Goal: Task Accomplishment & Management: Manage account settings

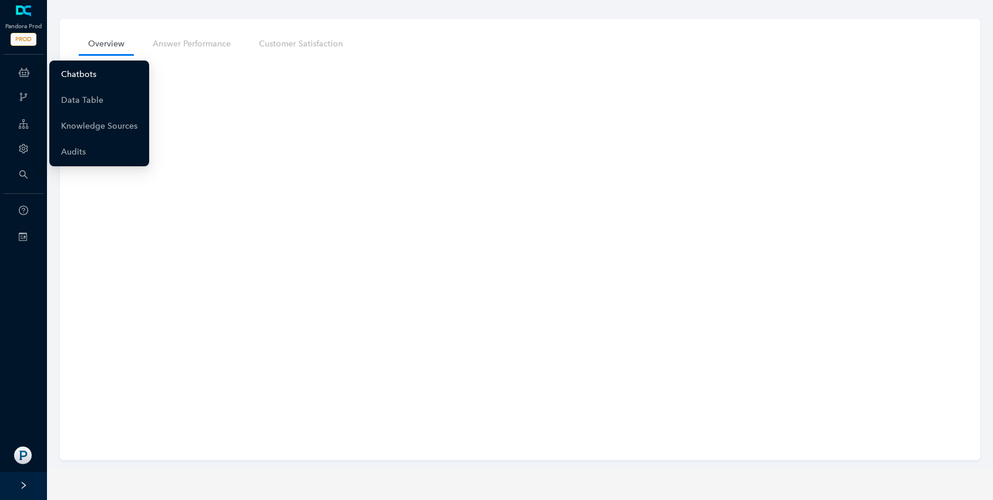
click at [86, 76] on link "Chatbots" at bounding box center [78, 74] width 35 height 23
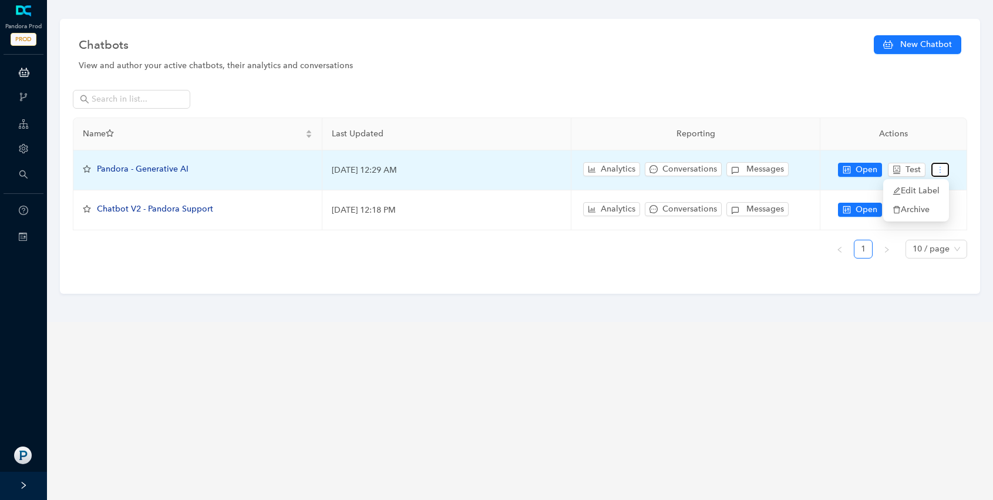
click at [939, 171] on icon "more" at bounding box center [940, 170] width 8 height 8
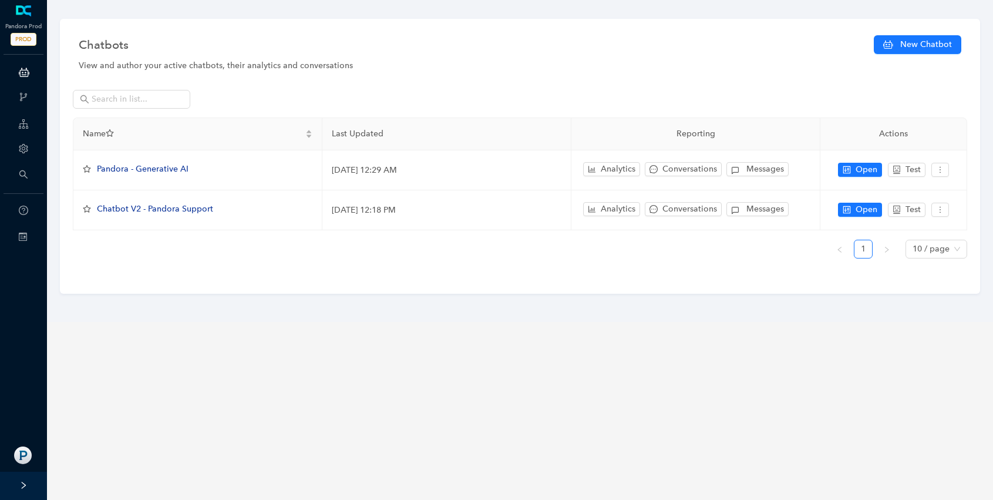
click at [264, 88] on div "Name Last Updated Reporting Actions Pandora - Generative AI [DATE] 12:29 AM Ana…" at bounding box center [520, 176] width 894 height 184
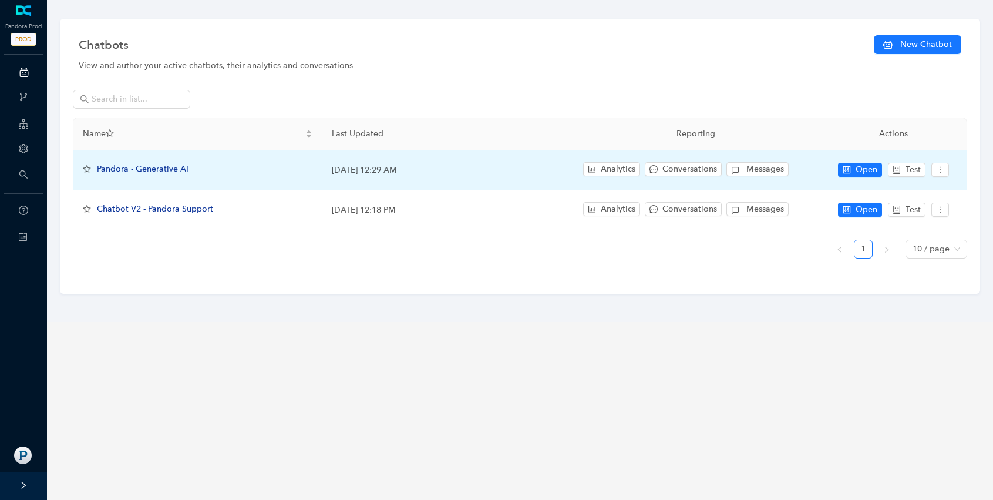
click at [151, 166] on span "Pandora - Generative AI" at bounding box center [143, 169] width 92 height 10
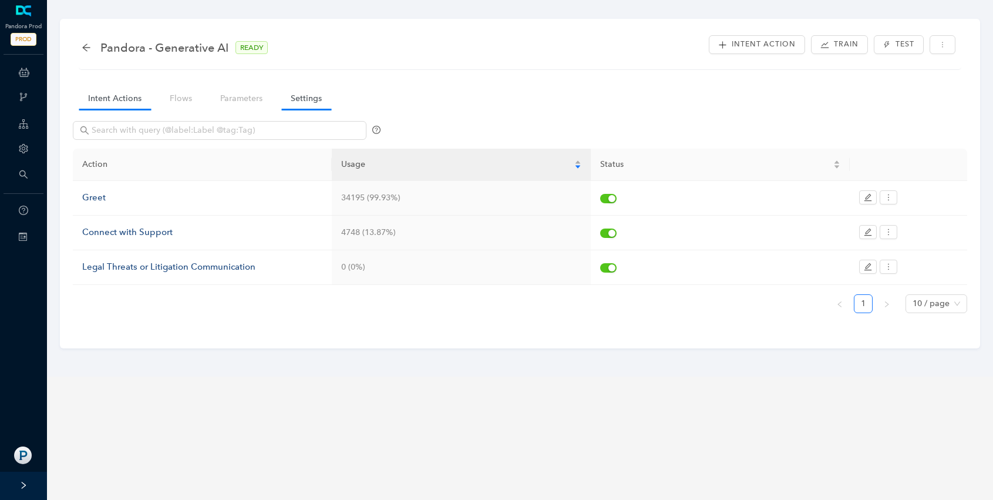
click at [296, 100] on link "Settings" at bounding box center [306, 98] width 50 height 22
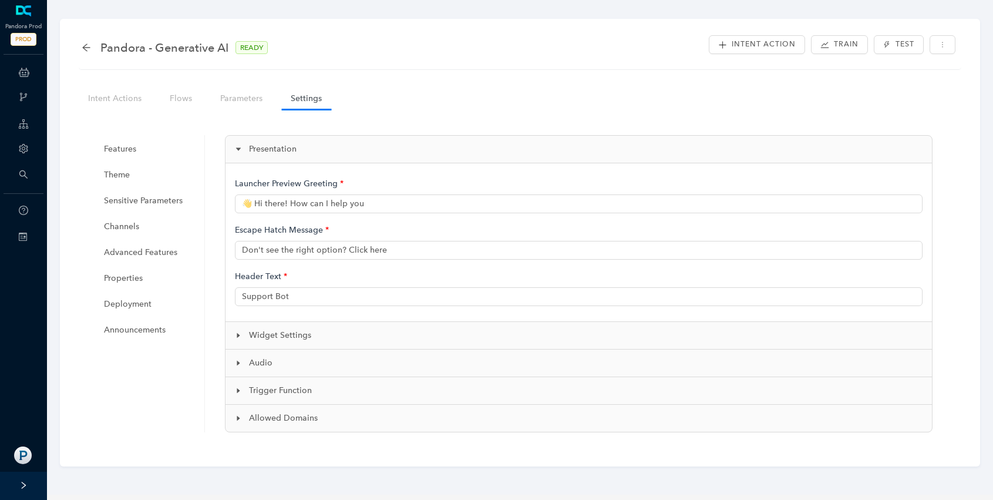
type input "👋 Hi there! How can I help you?"
type input "Pandora Support"
click at [134, 325] on span "Announcements" at bounding box center [148, 329] width 89 height 23
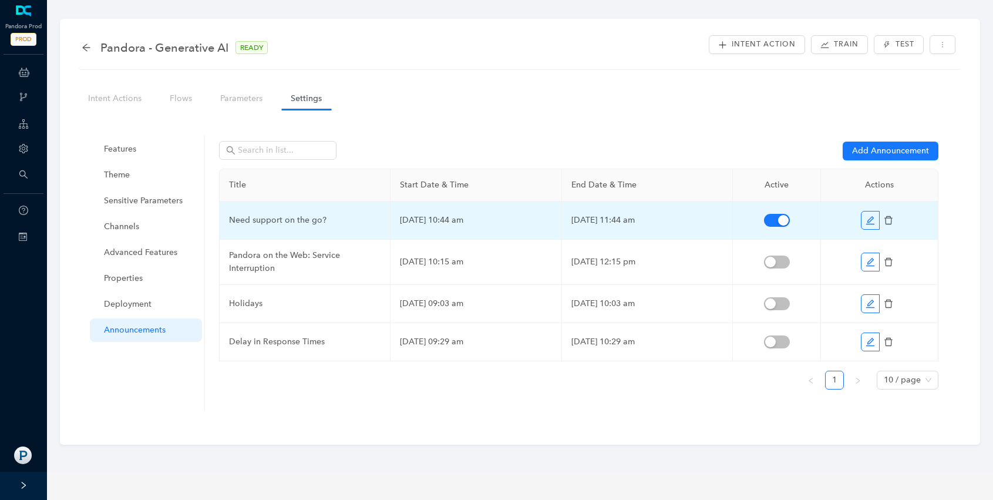
click at [290, 225] on td "Need support on the go?" at bounding box center [305, 220] width 171 height 38
click at [868, 218] on icon "edit" at bounding box center [869, 219] width 9 height 9
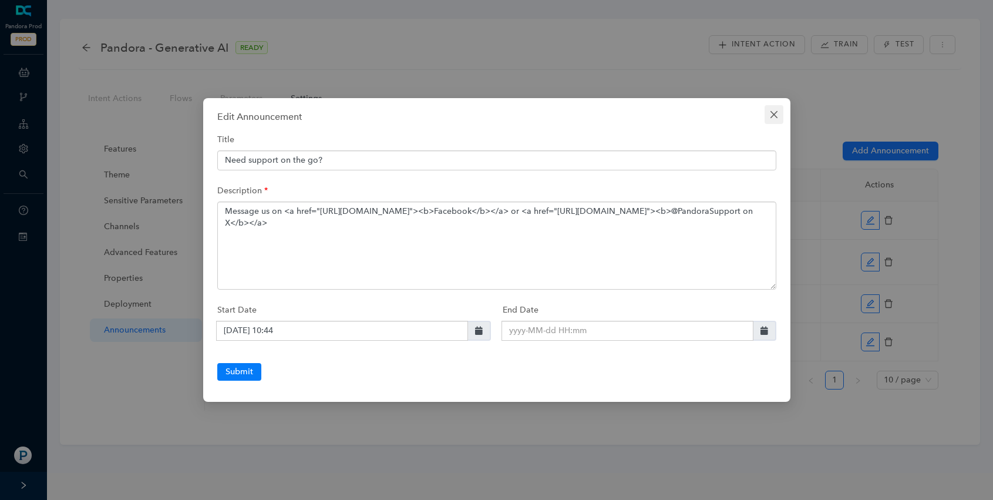
click at [773, 116] on icon "close" at bounding box center [773, 114] width 9 height 9
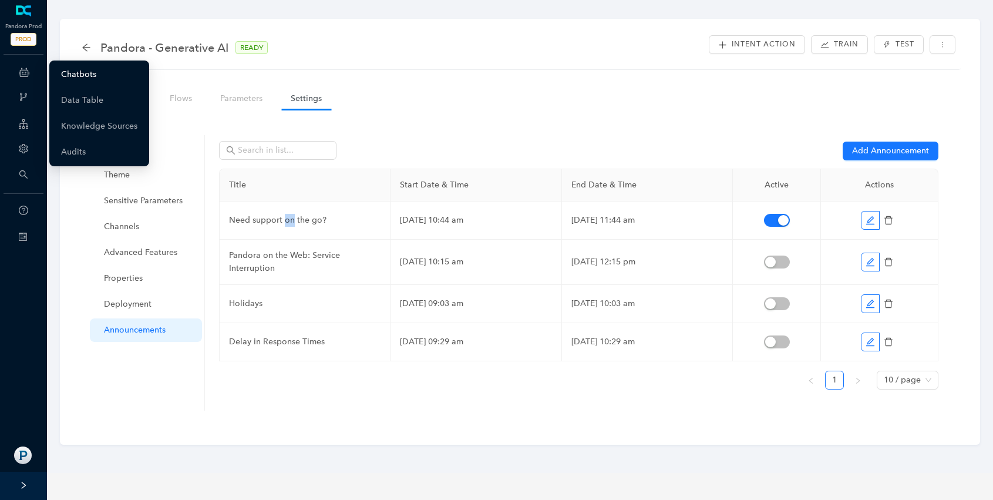
click at [73, 71] on link "Chatbots" at bounding box center [78, 74] width 35 height 23
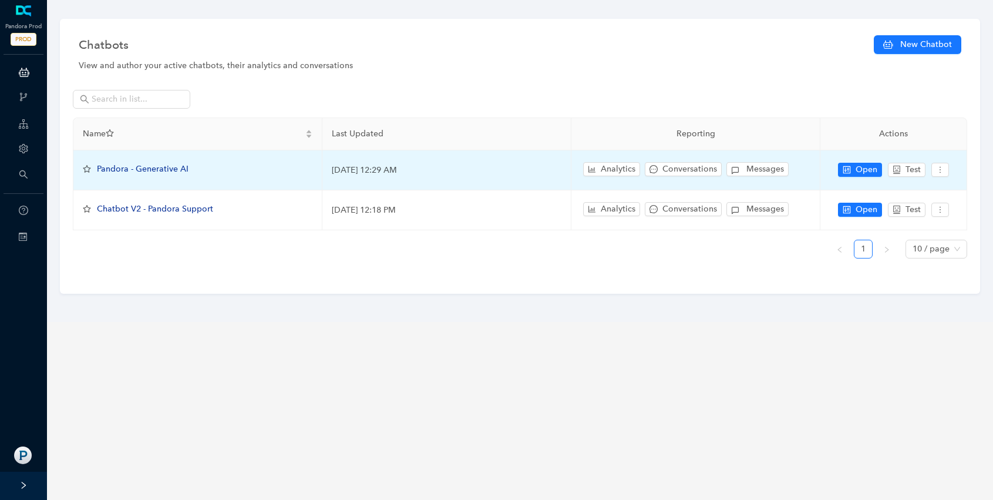
click at [134, 168] on span "Pandora - Generative AI" at bounding box center [143, 169] width 92 height 10
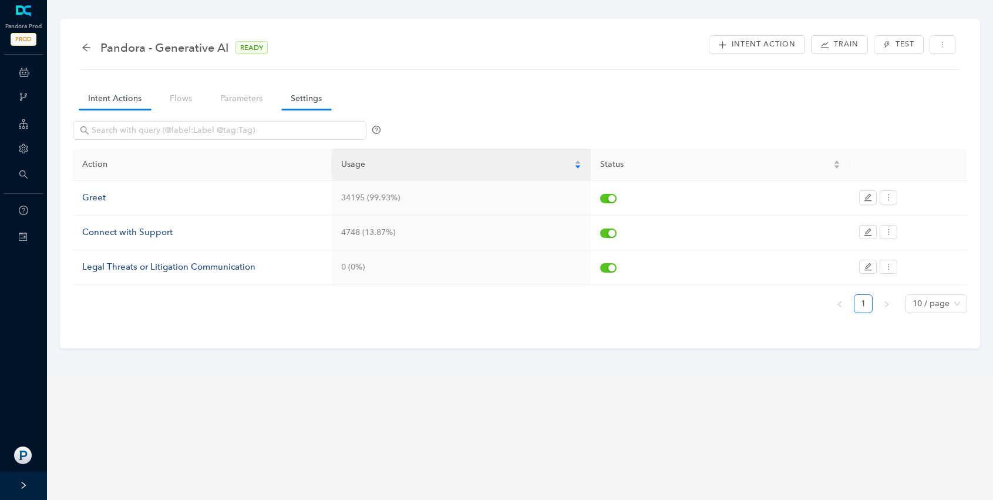
click at [297, 103] on link "Settings" at bounding box center [306, 98] width 50 height 22
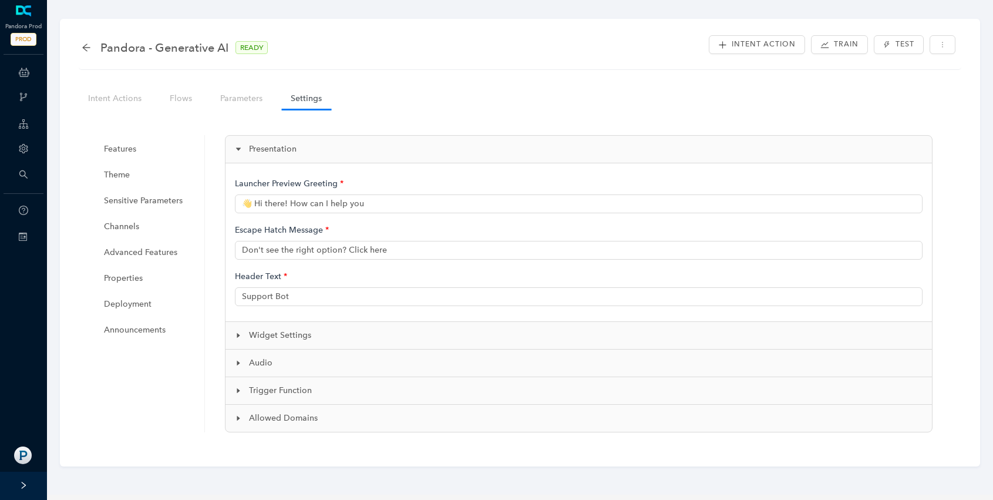
type input "👋 Hi there! How can I help you?"
type input "Pandora Support"
click at [119, 331] on span "Announcements" at bounding box center [148, 329] width 89 height 23
